Goal: Understand process/instructions: Learn how to perform a task or action

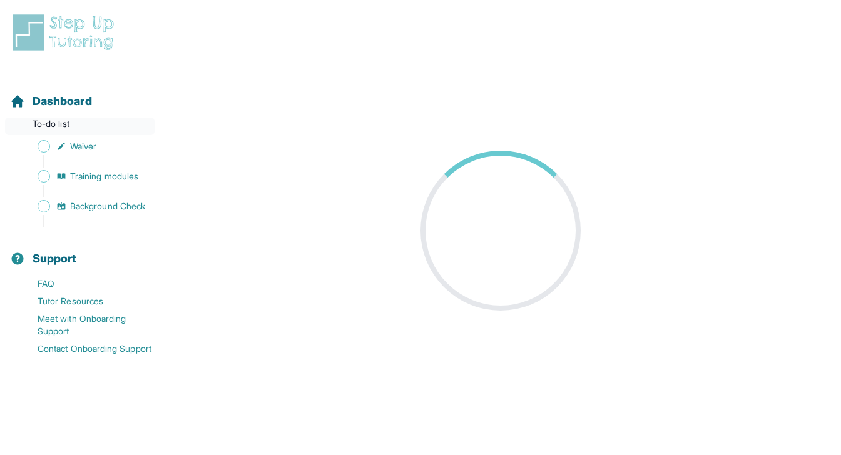
scroll to position [15, 0]
click at [74, 137] on div "Dashboard To-do list Waiver Training modules Background Check" at bounding box center [80, 150] width 150 height 155
click at [73, 143] on span "Waiver" at bounding box center [83, 146] width 26 height 13
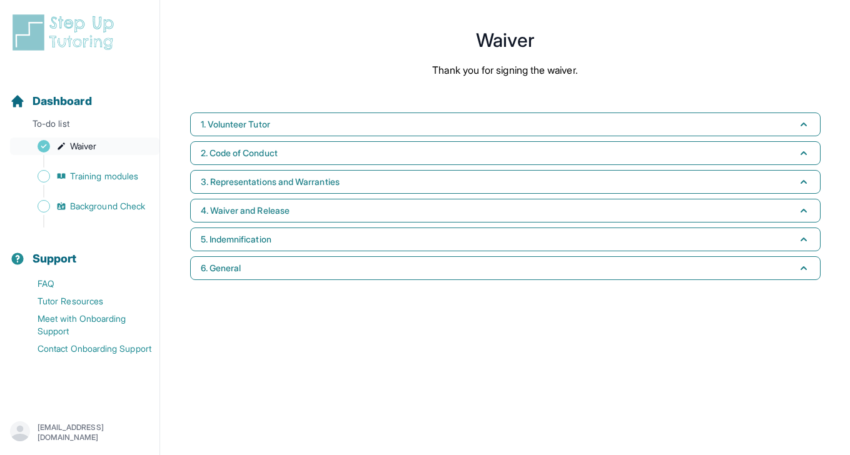
click at [81, 148] on span "Waiver" at bounding box center [83, 146] width 26 height 13
click at [100, 146] on link "Waiver" at bounding box center [85, 147] width 150 height 18
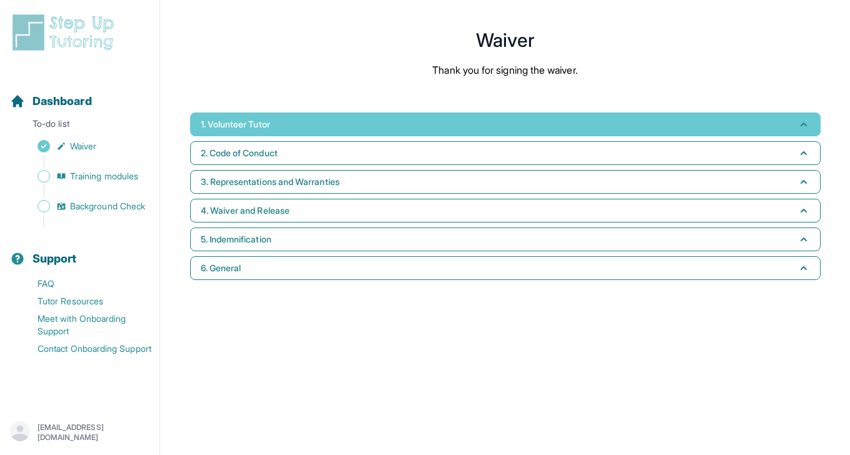
click at [417, 116] on button "1. Volunteer Tutor" at bounding box center [505, 125] width 631 height 24
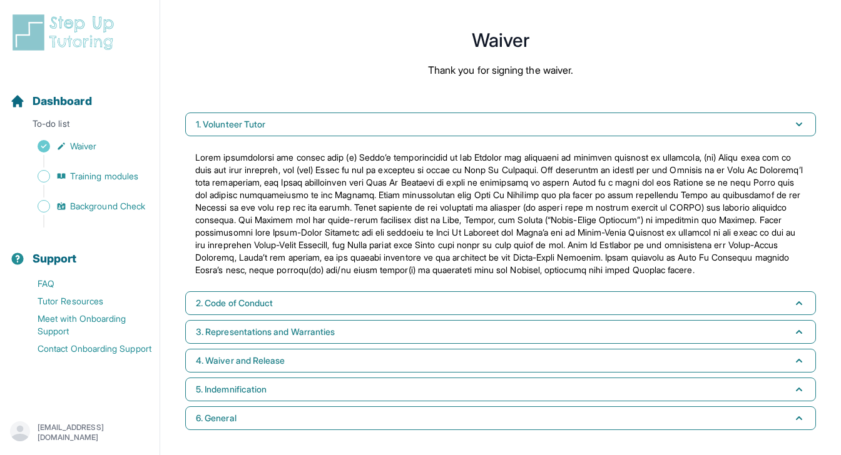
scroll to position [10, 0]
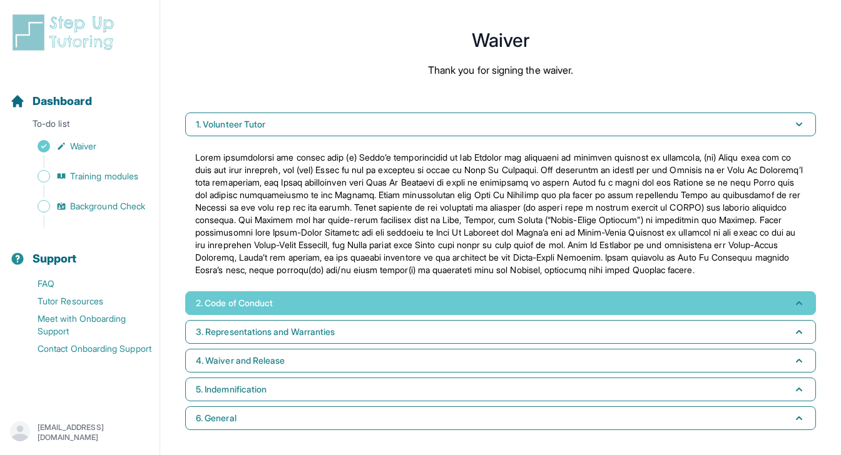
click at [365, 312] on button "2. Code of Conduct" at bounding box center [500, 304] width 631 height 24
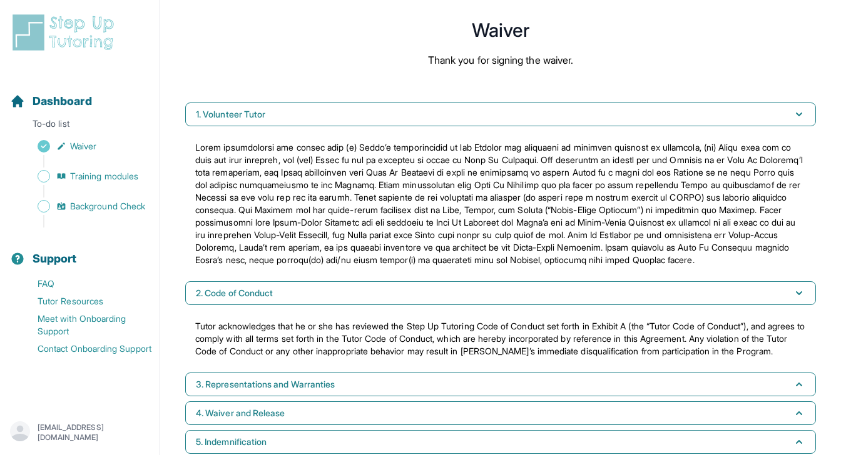
click at [140, 165] on div "Sidebar" at bounding box center [82, 161] width 145 height 13
click at [129, 175] on span "Training modules" at bounding box center [104, 176] width 68 height 13
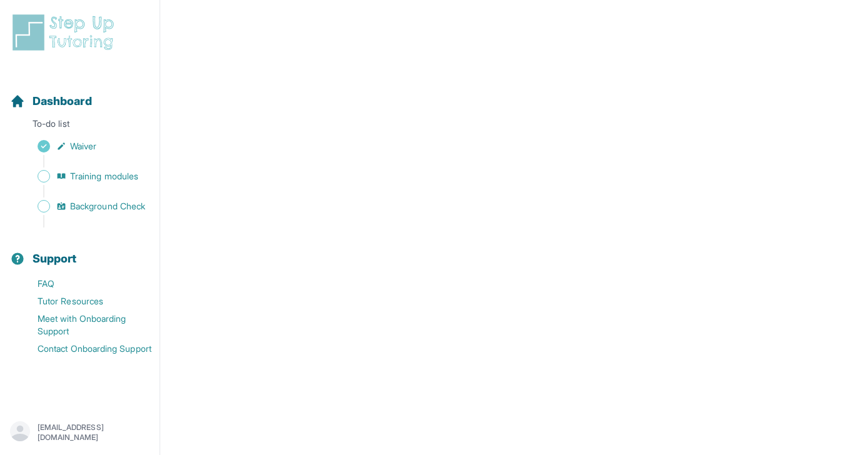
scroll to position [564, 0]
click at [78, 193] on div "Sidebar" at bounding box center [82, 191] width 145 height 13
click at [96, 211] on span "Background Check" at bounding box center [107, 206] width 75 height 13
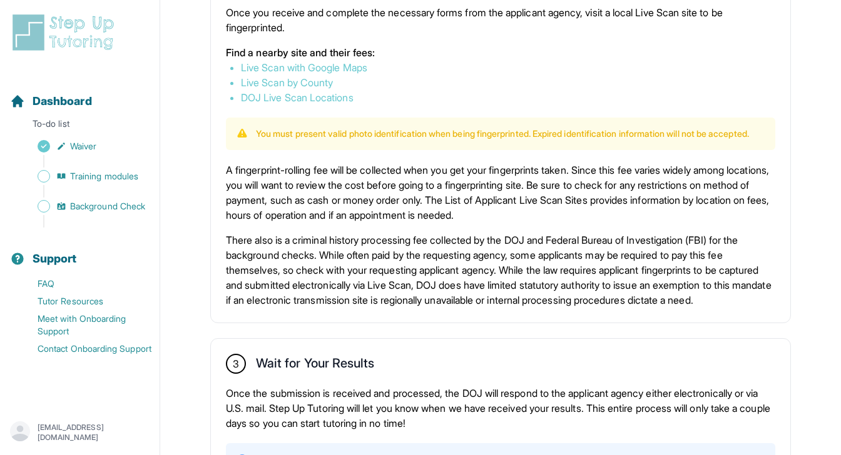
scroll to position [626, 0]
